Goal: Transaction & Acquisition: Purchase product/service

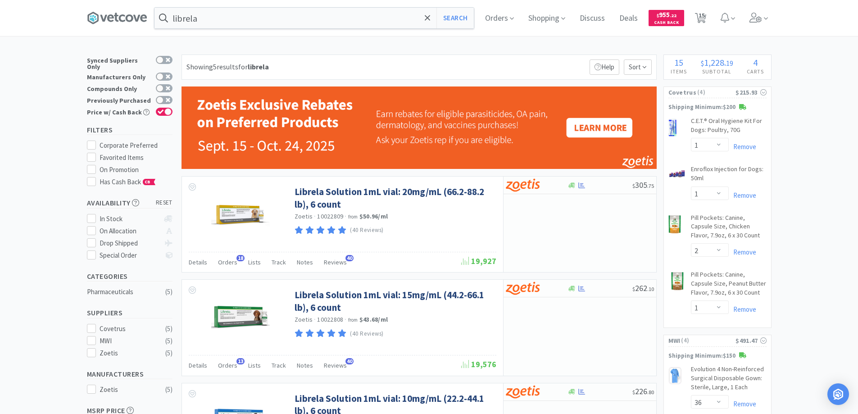
select select "1"
select select "2"
select select "1"
select select "36"
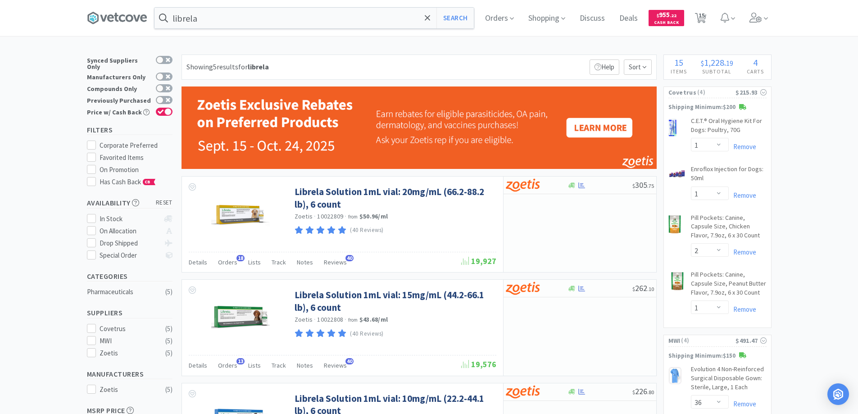
select select "10"
select select "1"
select select "2"
select select "1"
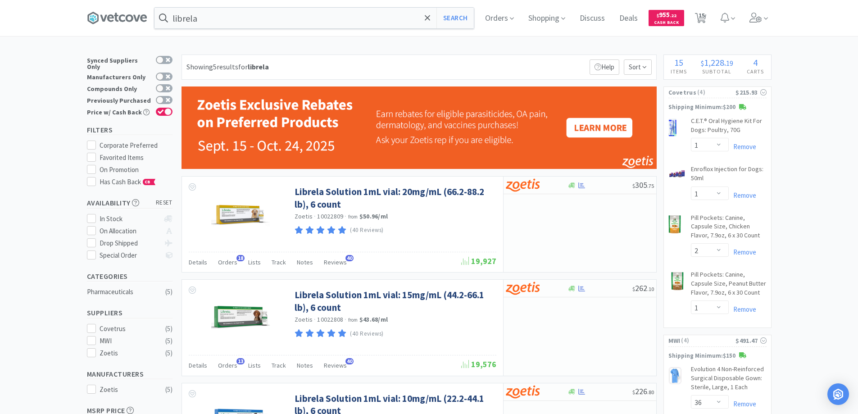
select select "1"
select select "2"
select select "4"
select select "1"
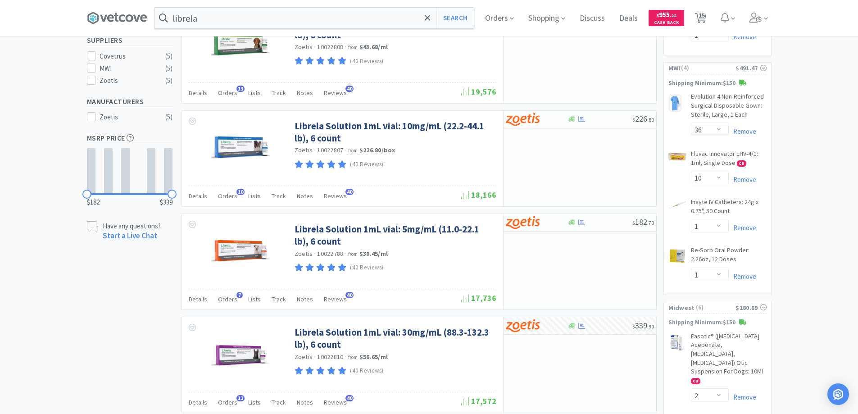
scroll to position [135, 0]
